Goal: Task Accomplishment & Management: Use online tool/utility

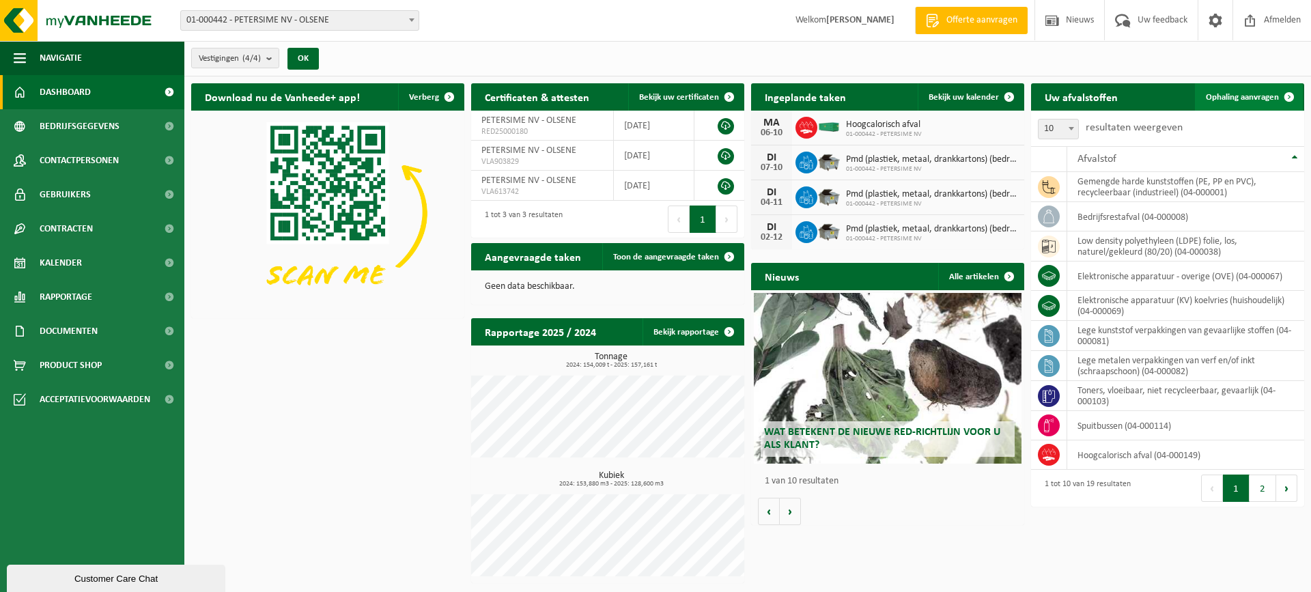
click at [1239, 93] on span "Ophaling aanvragen" at bounding box center [1241, 97] width 73 height 9
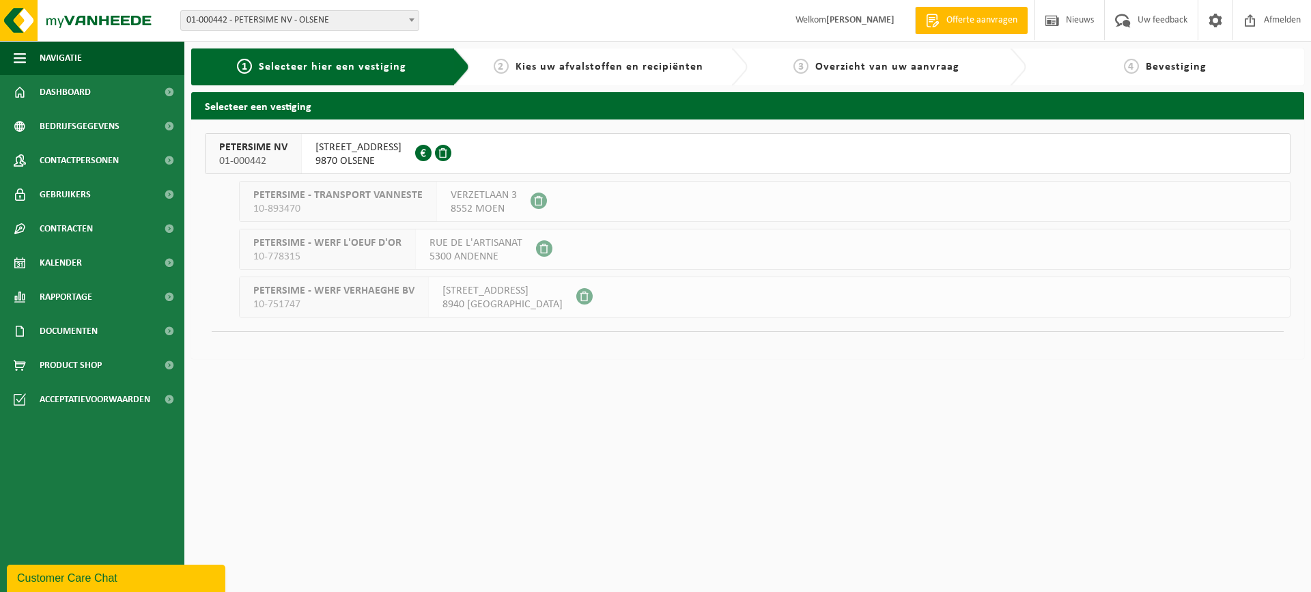
click at [811, 147] on button "PETERSIME [GEOGRAPHIC_DATA] 01-000442 [STREET_ADDRESS] 0404.527.612" at bounding box center [747, 153] width 1085 height 41
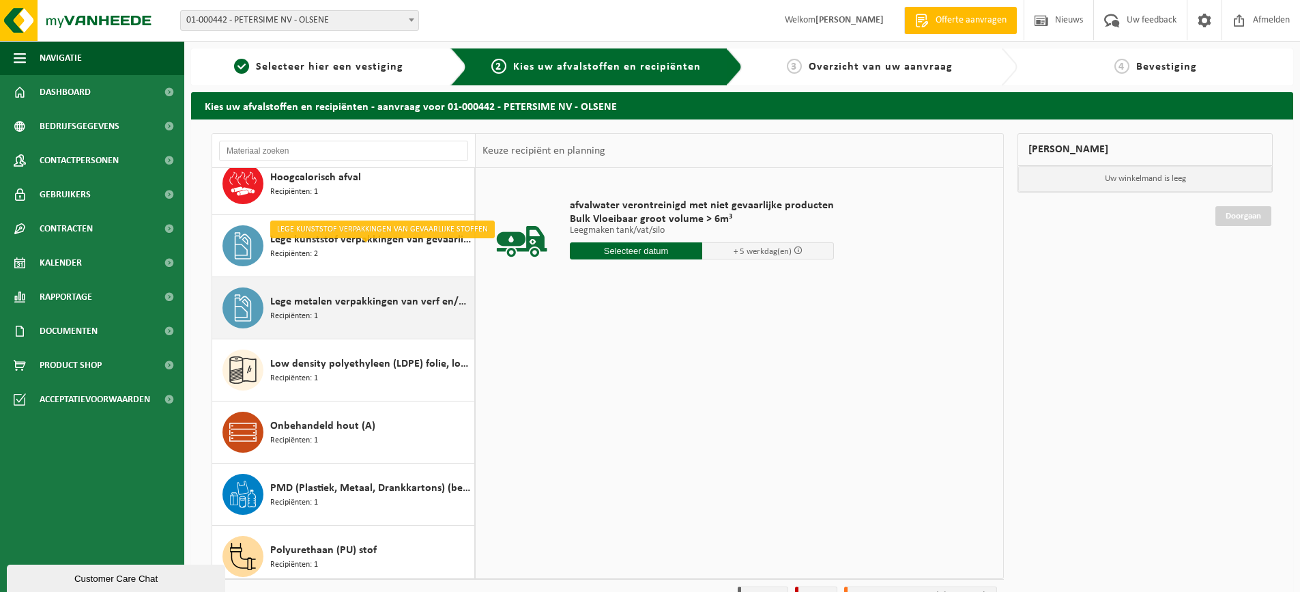
scroll to position [410, 0]
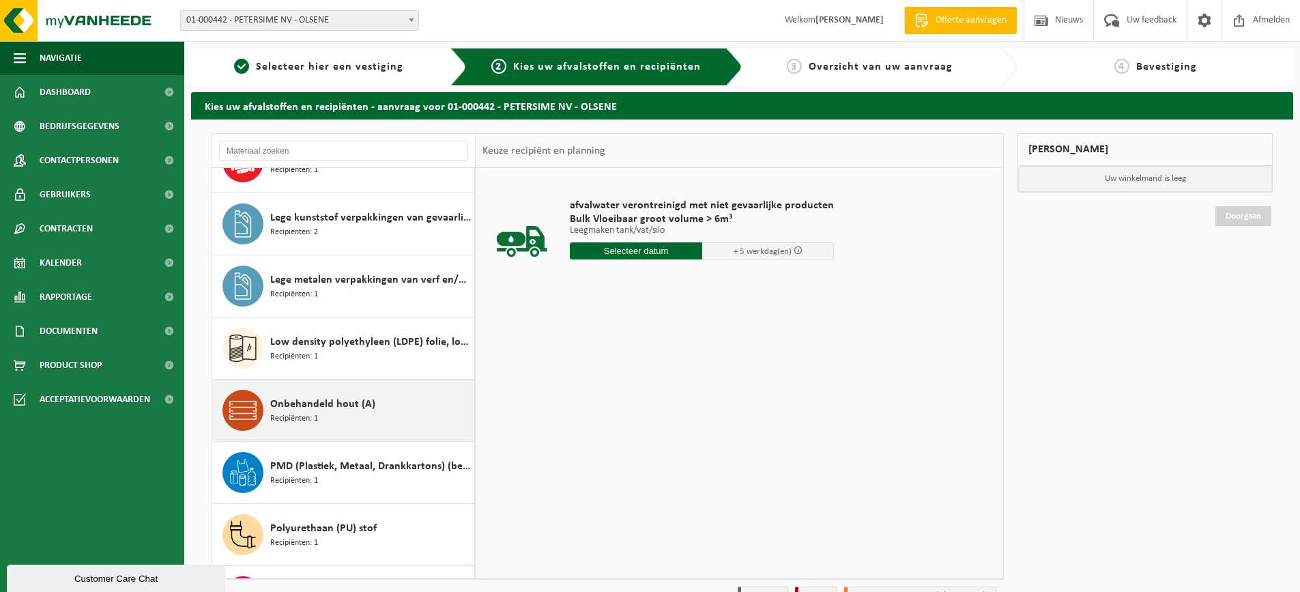
click at [357, 409] on span "Onbehandeld hout (A)" at bounding box center [322, 404] width 105 height 16
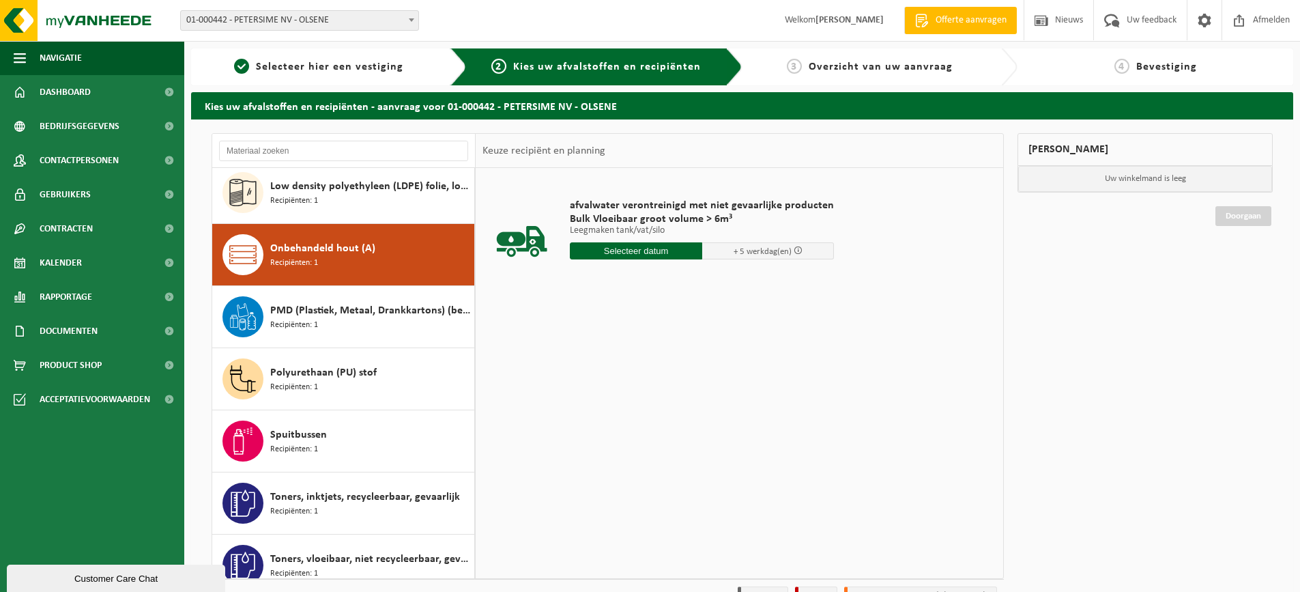
scroll to position [621, 0]
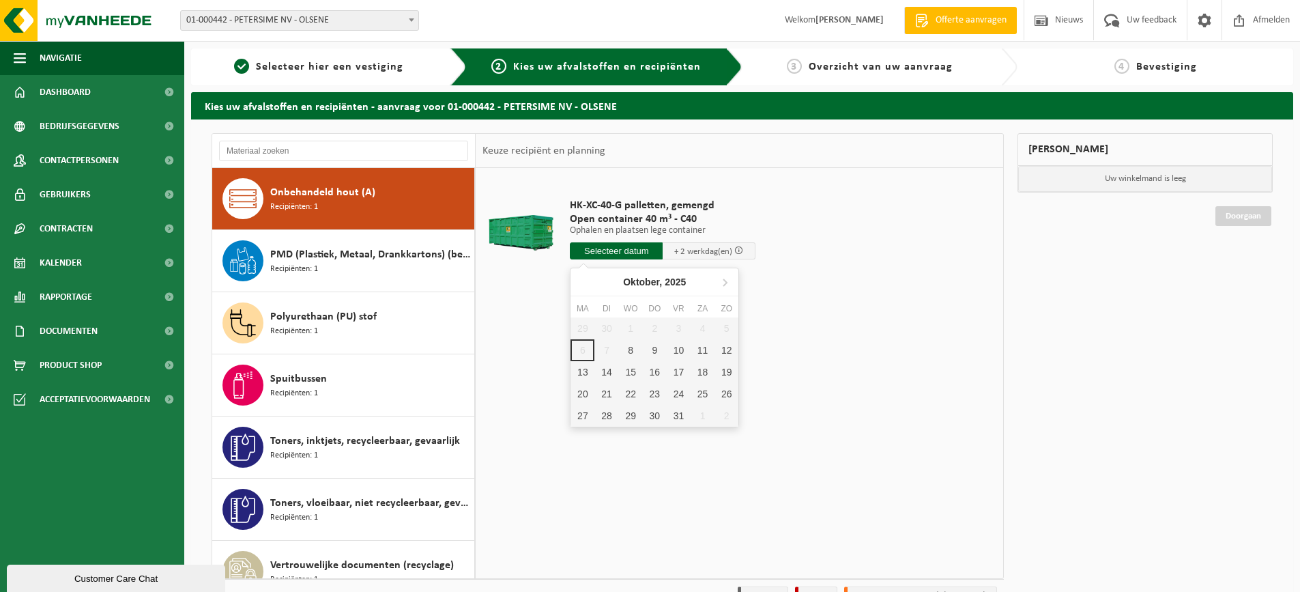
click at [611, 254] on input "text" at bounding box center [616, 250] width 93 height 17
click at [631, 356] on div "8" at bounding box center [631, 350] width 24 height 22
type input "Van 2025-10-08"
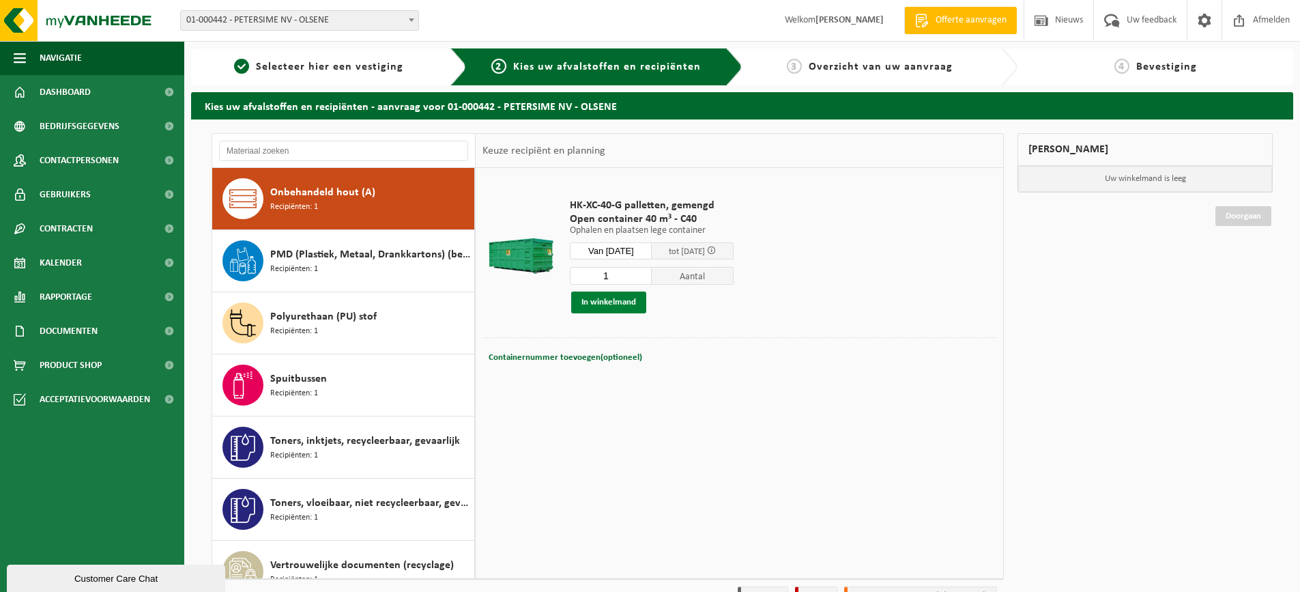
click at [609, 304] on button "In winkelmand" at bounding box center [608, 302] width 75 height 22
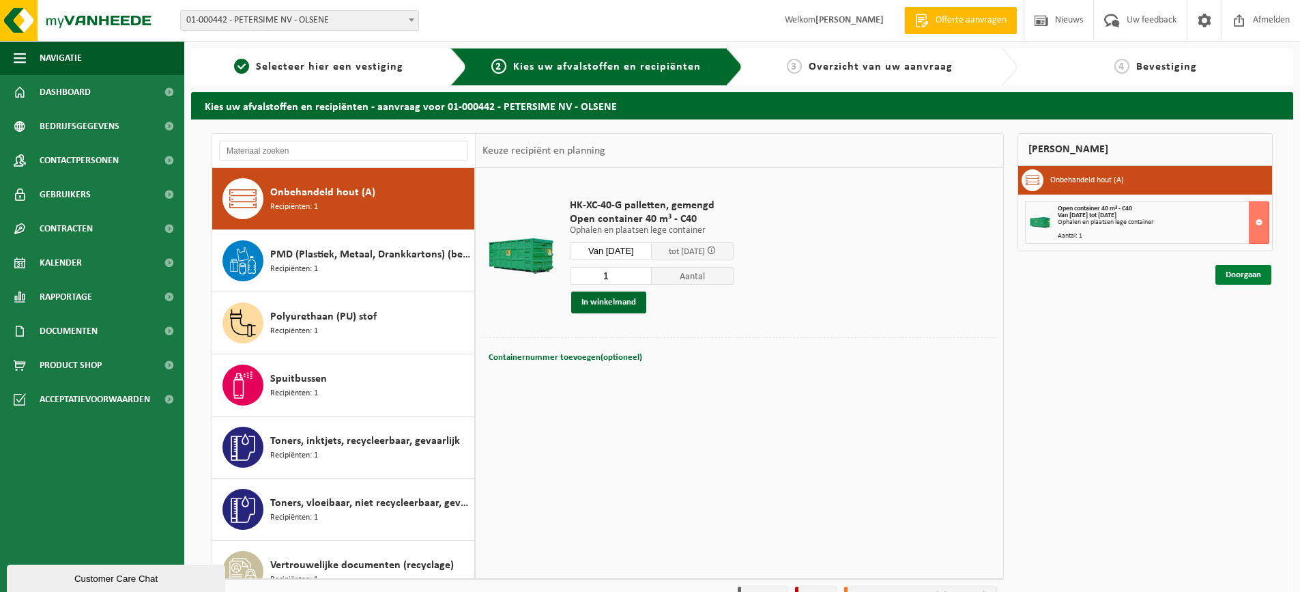
click at [1251, 274] on link "Doorgaan" at bounding box center [1244, 275] width 56 height 20
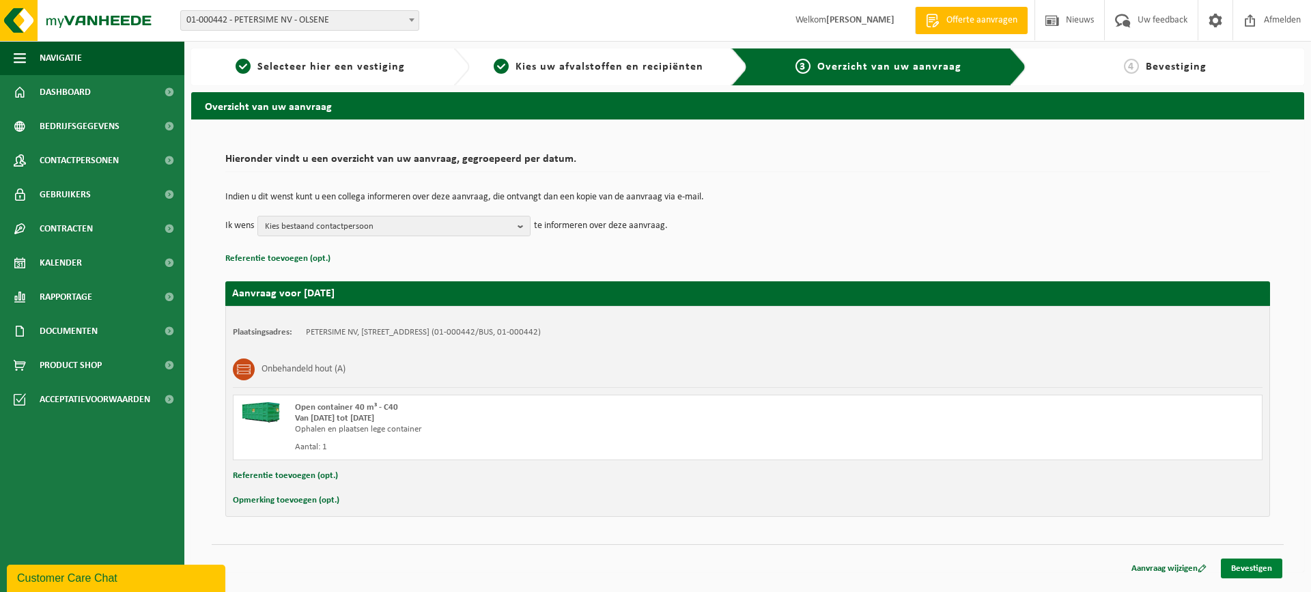
click at [1253, 567] on link "Bevestigen" at bounding box center [1250, 568] width 61 height 20
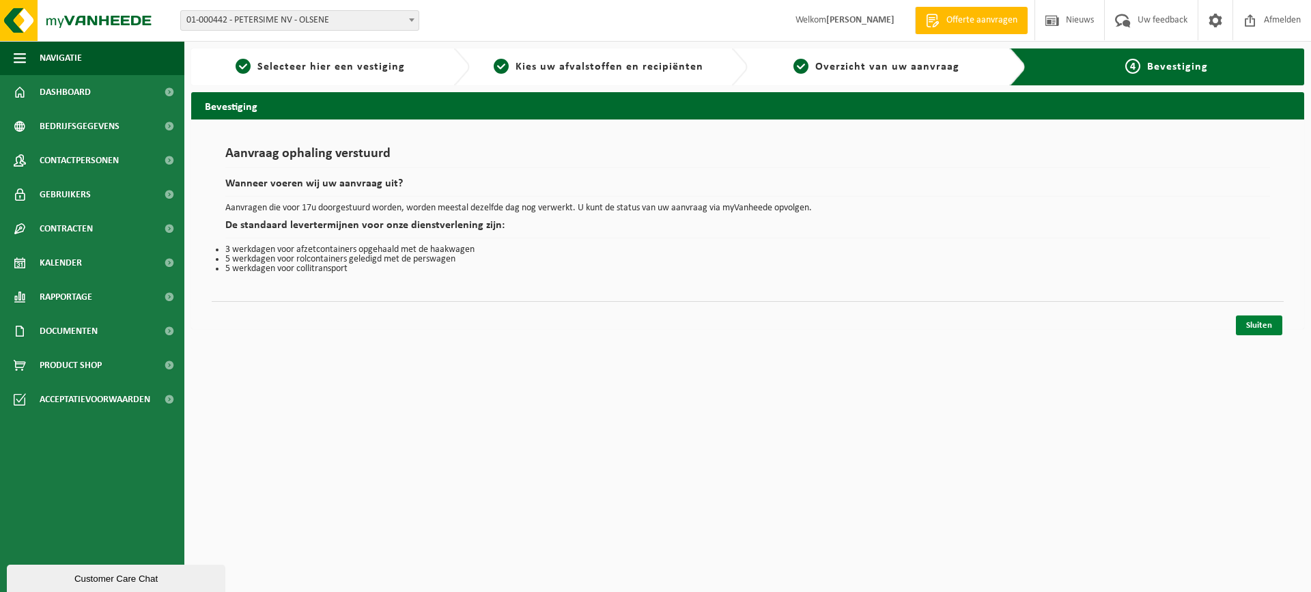
click at [1262, 328] on link "Sluiten" at bounding box center [1258, 325] width 46 height 20
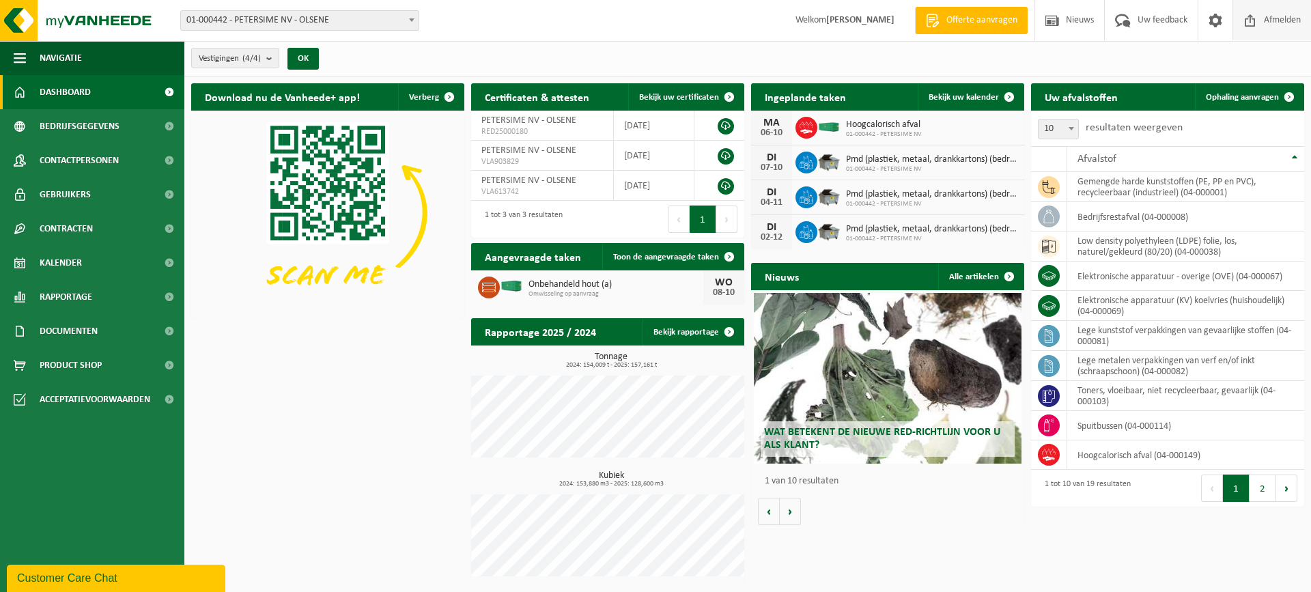
click at [1278, 19] on span "Afmelden" at bounding box center [1282, 20] width 44 height 40
